Goal: Task Accomplishment & Management: Use online tool/utility

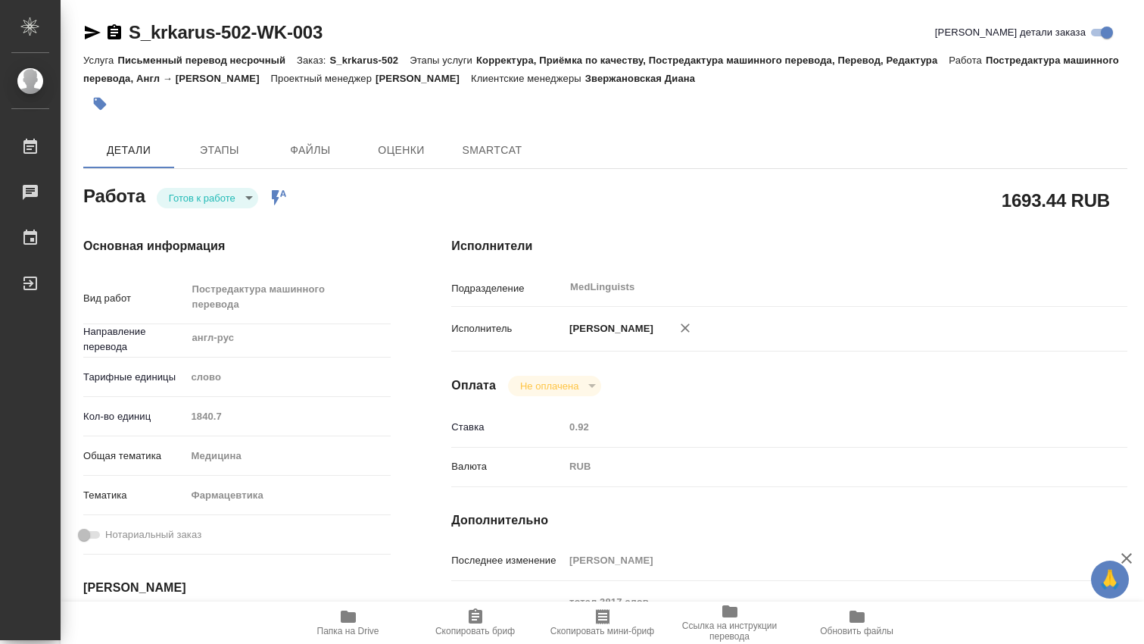
type textarea "x"
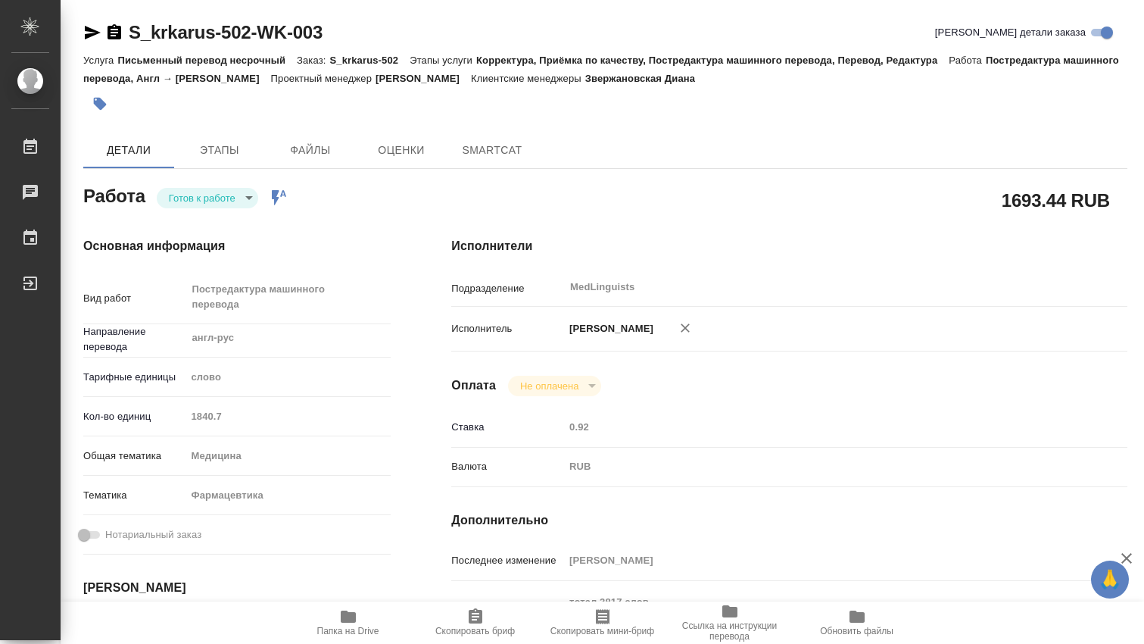
type textarea "x"
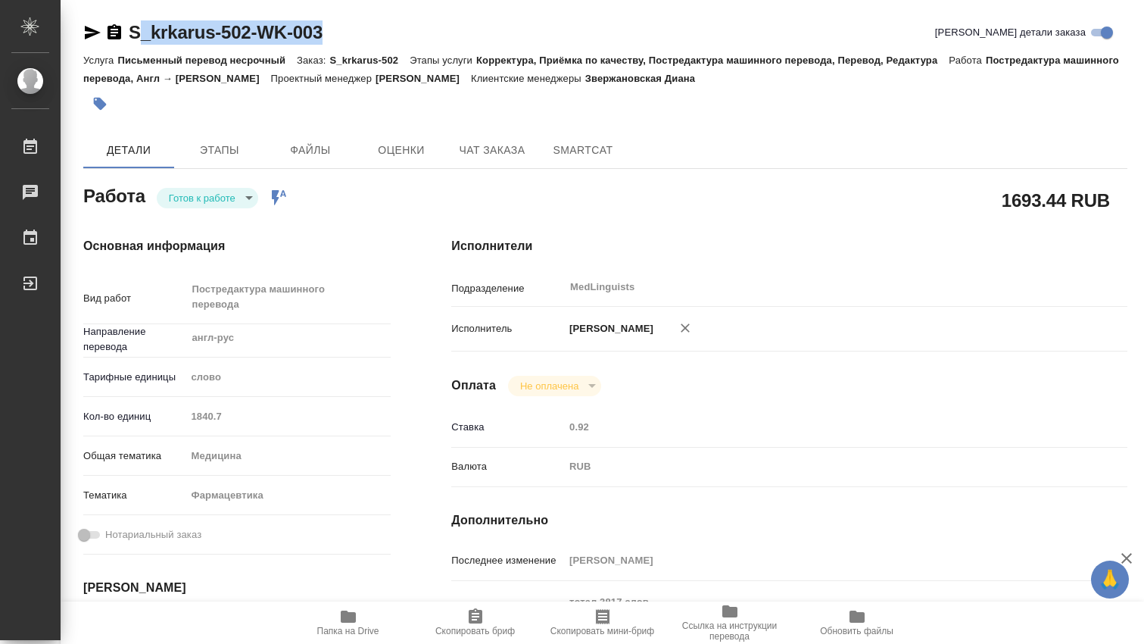
type textarea "x"
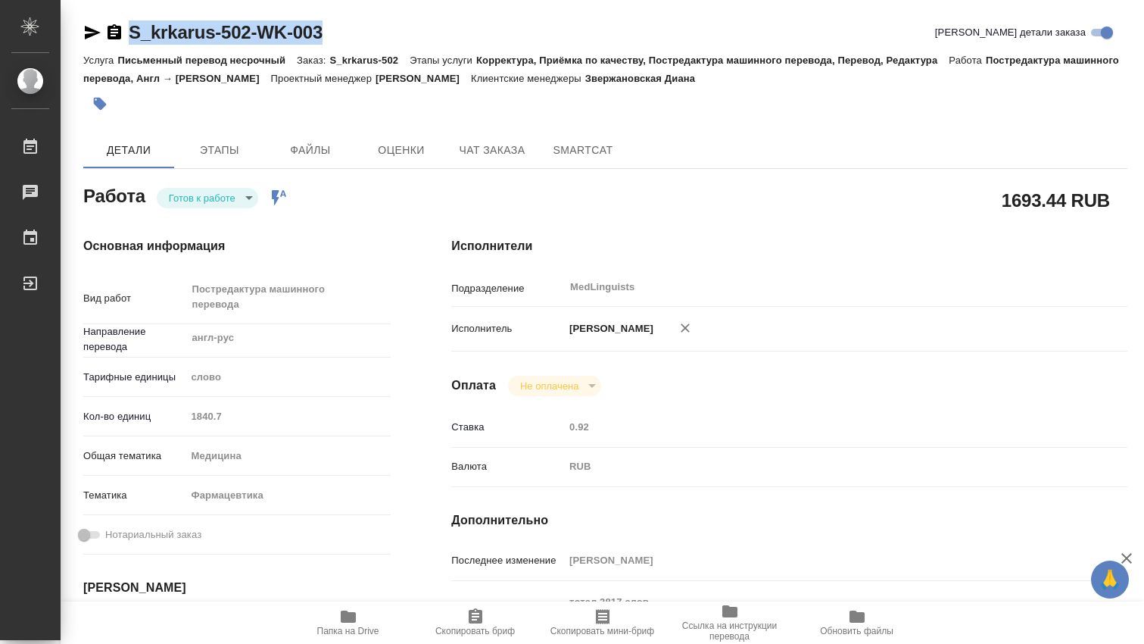
drag, startPoint x: 345, startPoint y: 37, endPoint x: 130, endPoint y: 23, distance: 214.7
click at [130, 23] on div "S_krkarus-502-WK-003 Кратко детали заказа" at bounding box center [605, 32] width 1044 height 24
copy link "S_krkarus-502-WK-003"
type textarea "x"
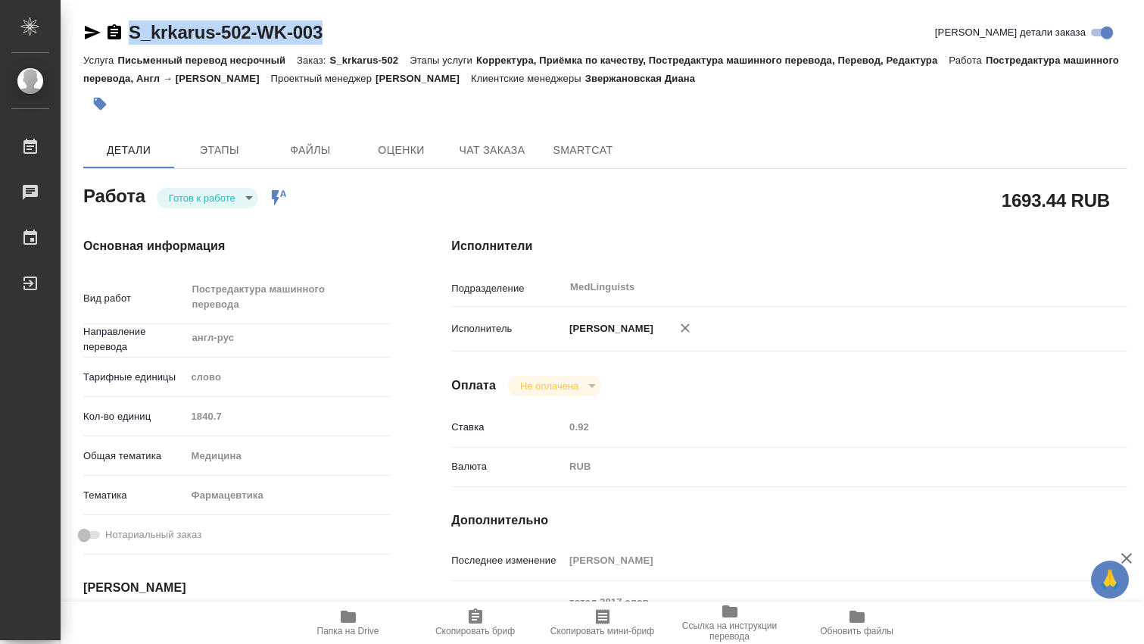
type textarea "x"
